Goal: Find specific page/section

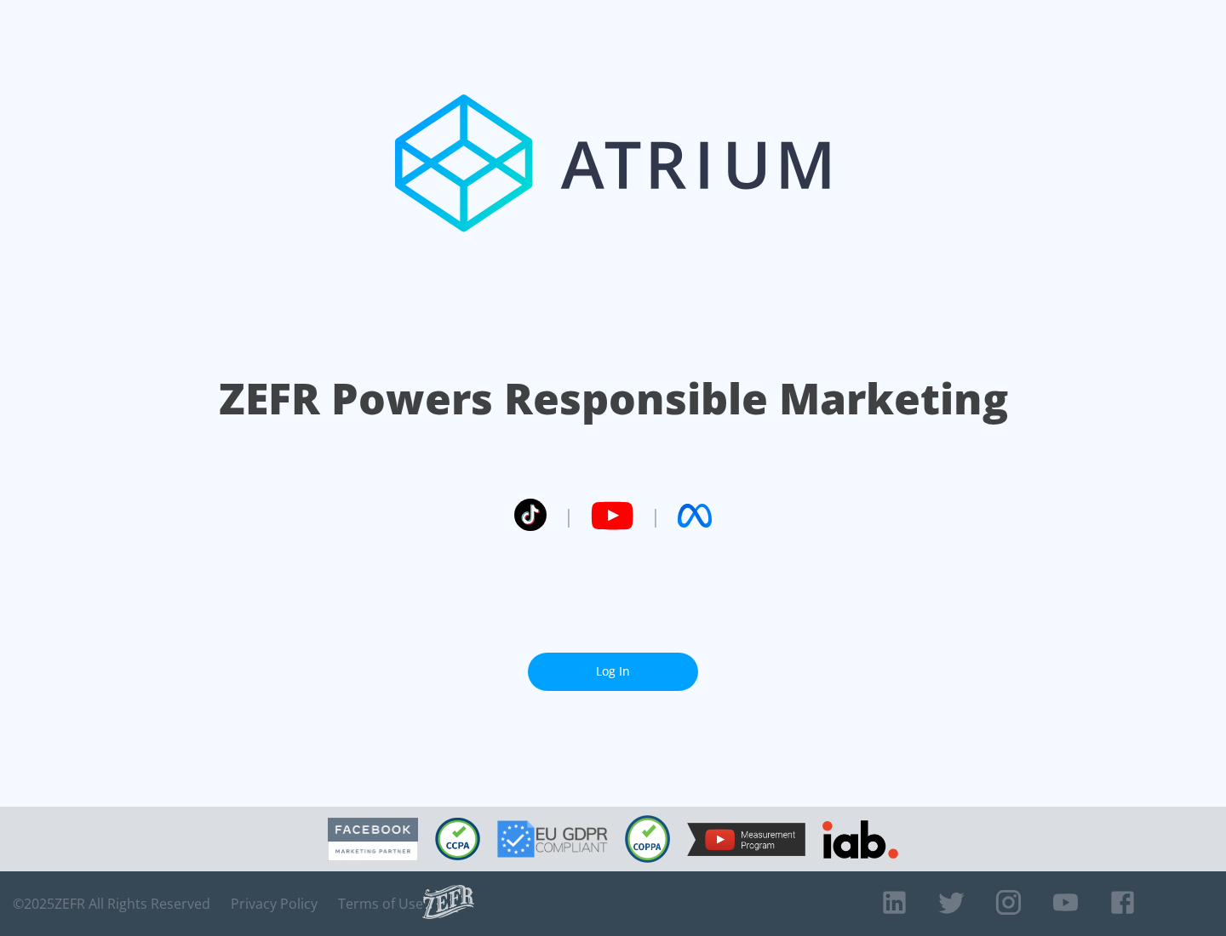
click at [613, 672] on link "Log In" at bounding box center [613, 672] width 170 height 38
